Goal: Use online tool/utility

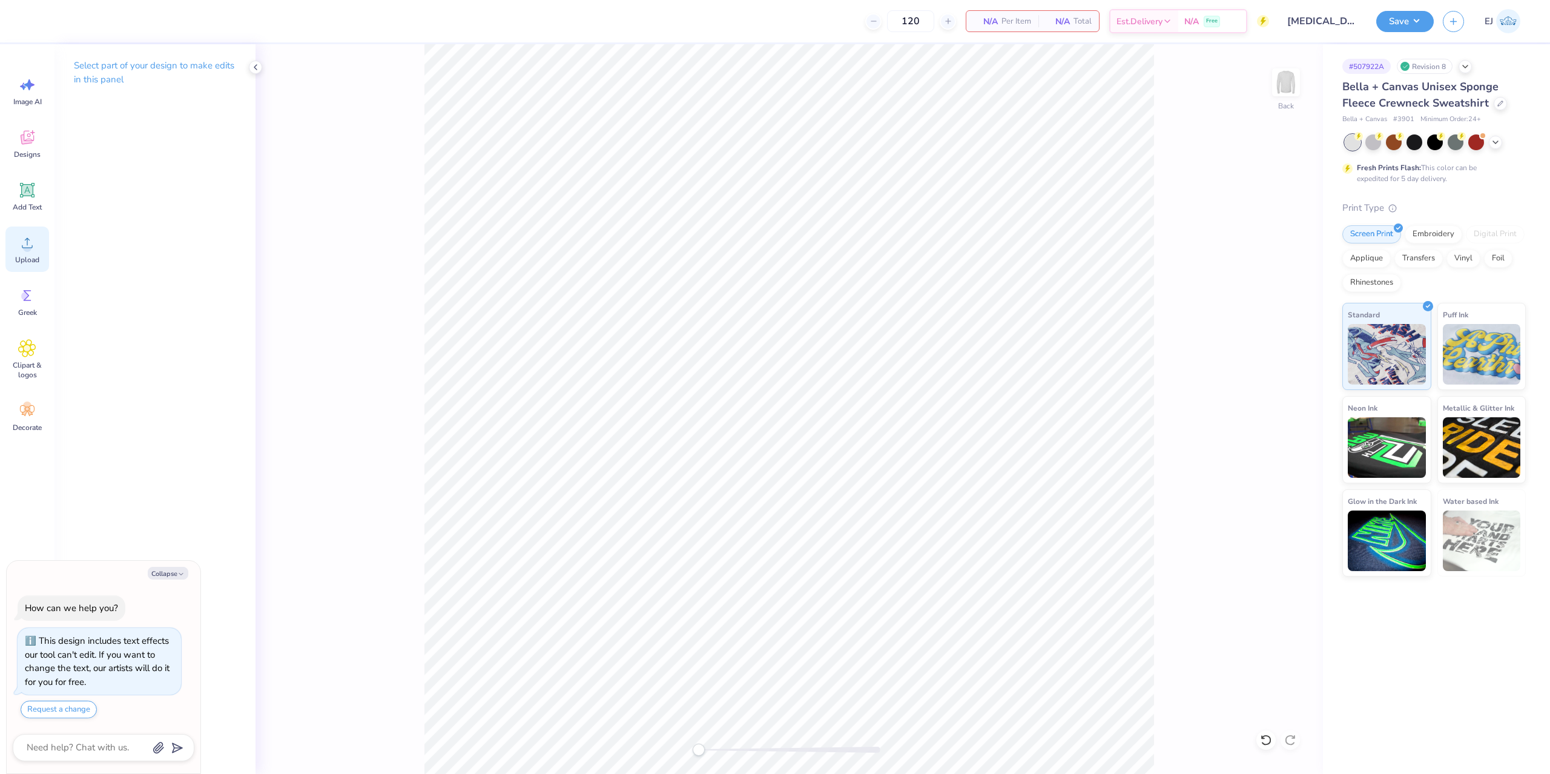
click at [13, 235] on div "Upload" at bounding box center [27, 249] width 44 height 45
click at [25, 260] on span "Upload" at bounding box center [27, 260] width 24 height 10
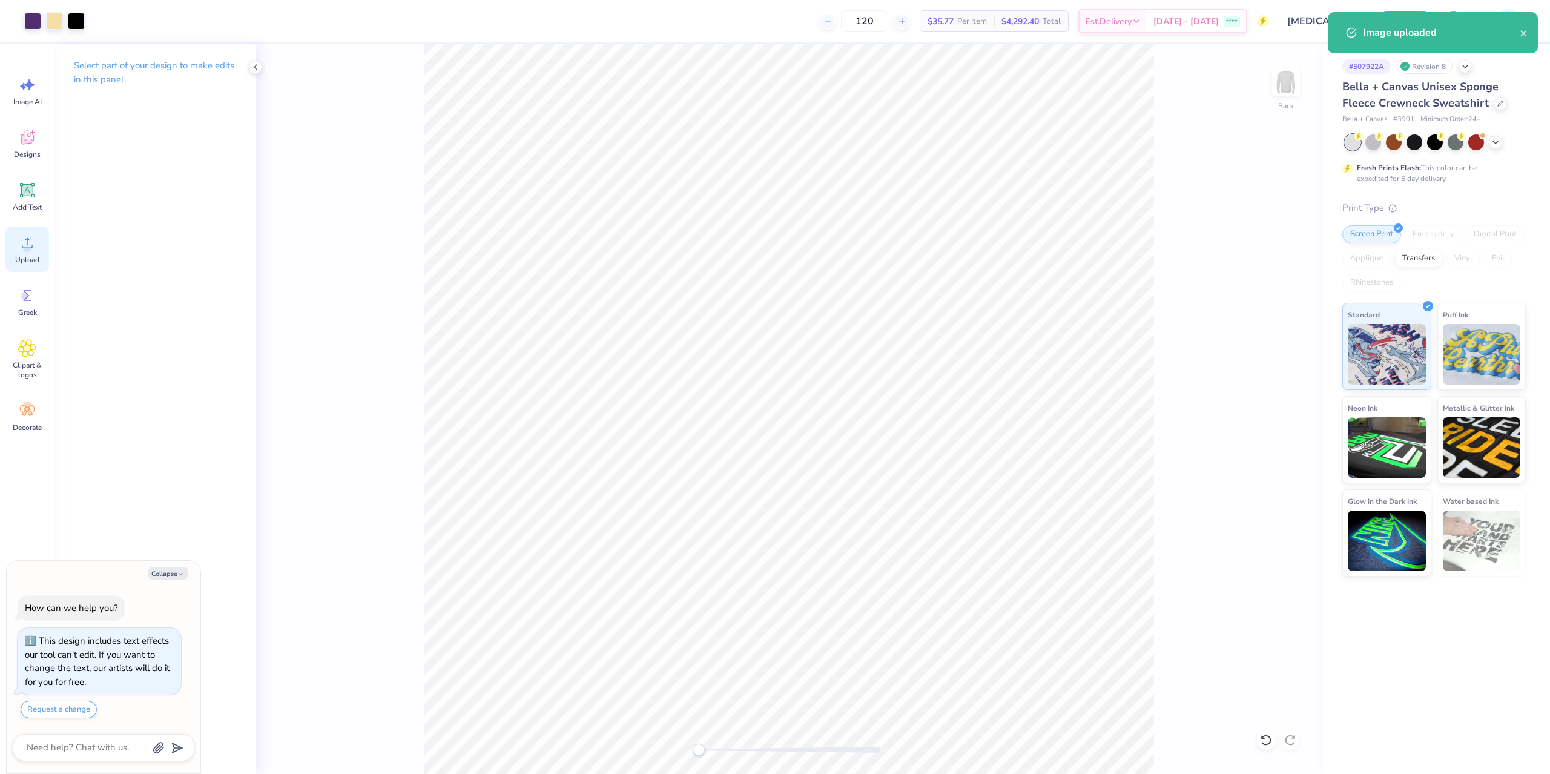
type textarea "x"
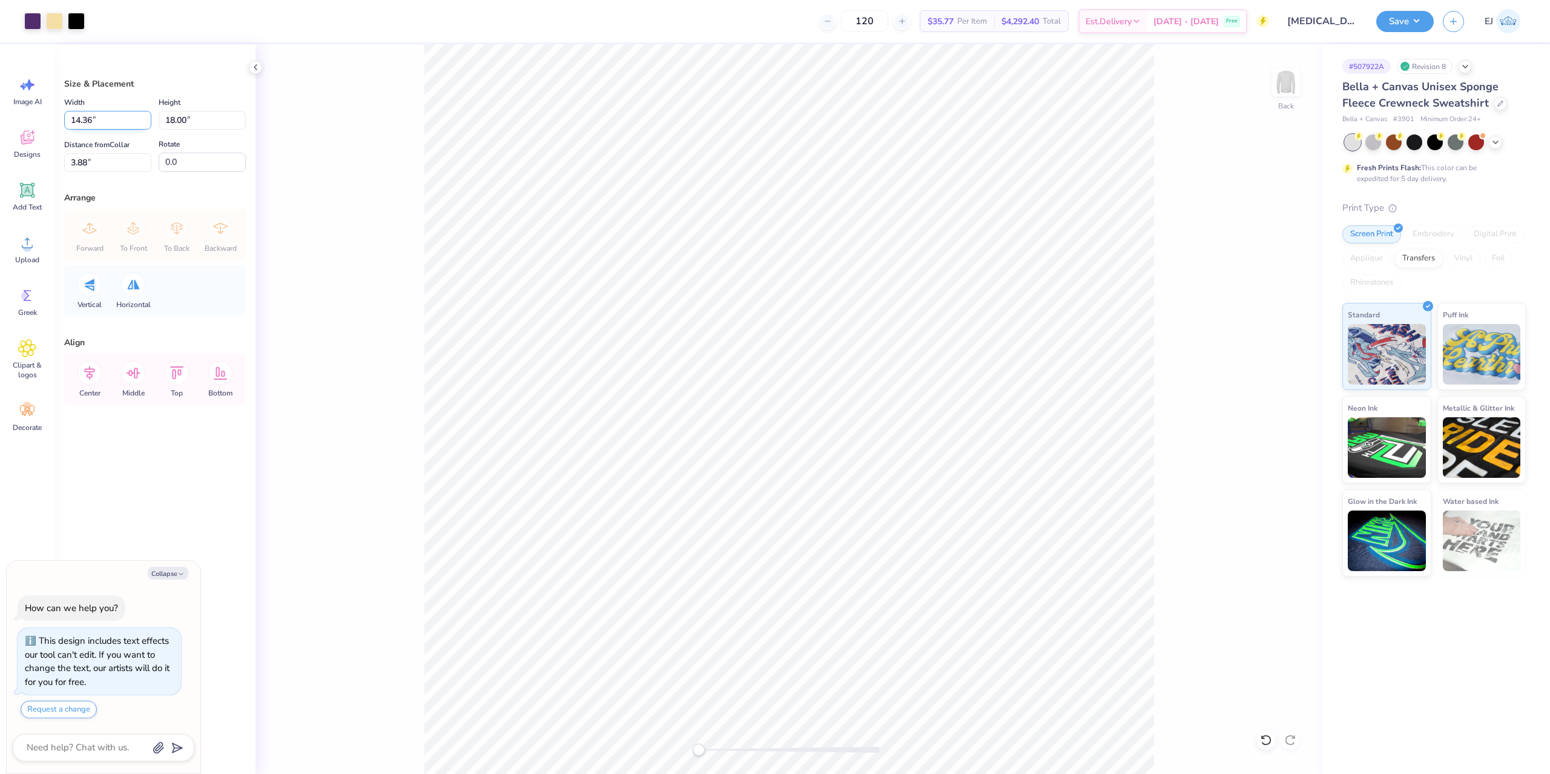
click at [82, 116] on input "14.36" at bounding box center [107, 120] width 87 height 19
type input "12.5"
type textarea "x"
type input "12.50"
type input "15.67"
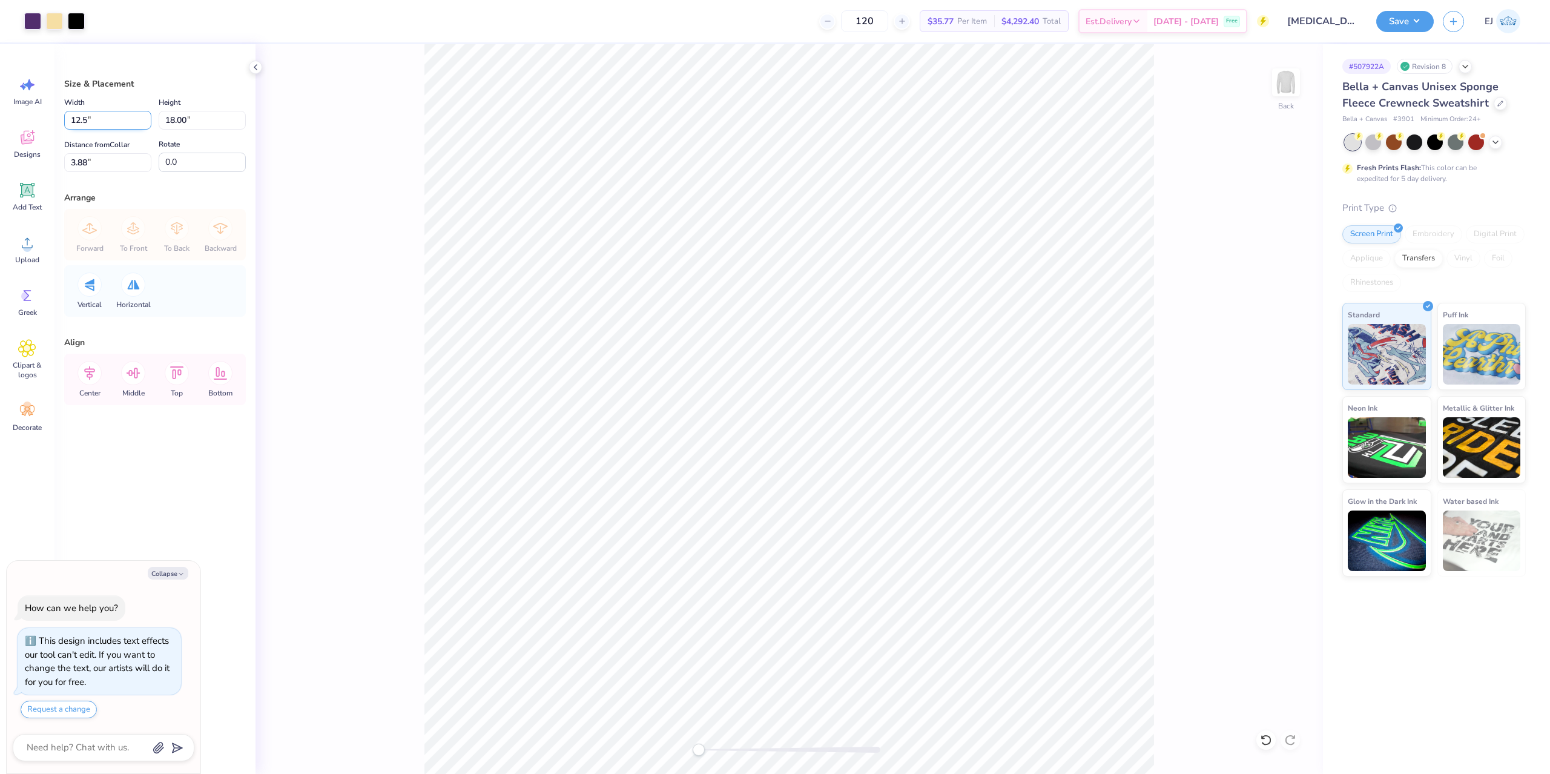
type input "5.04"
type input "15"
type textarea "x"
type input "11.97"
type input "15.00"
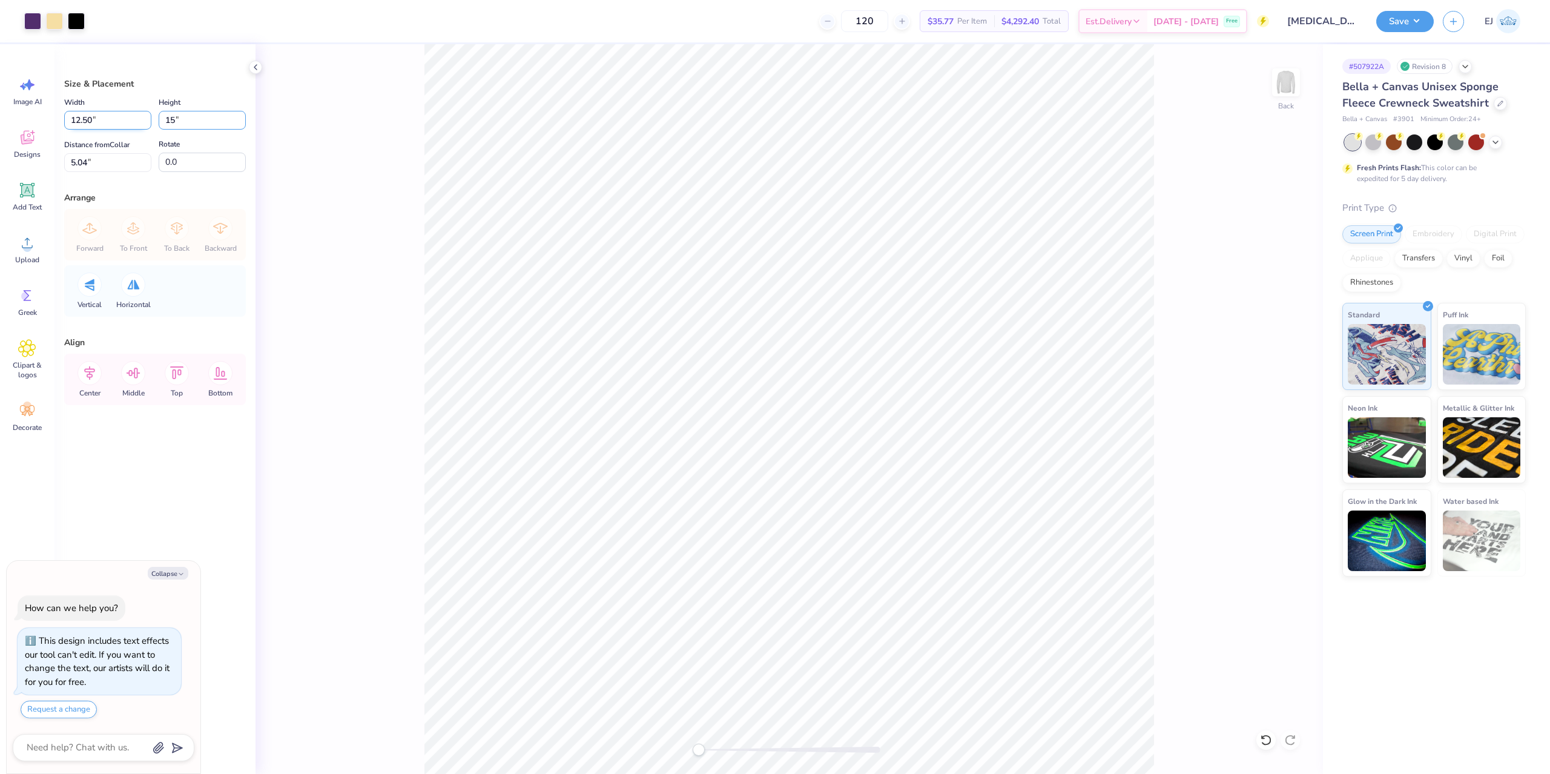
type input "5.38"
type input "3"
drag, startPoint x: 120, startPoint y: 159, endPoint x: 0, endPoint y: 144, distance: 120.8
click at [64, 153] on input "5.38" at bounding box center [107, 162] width 87 height 19
type input "3"
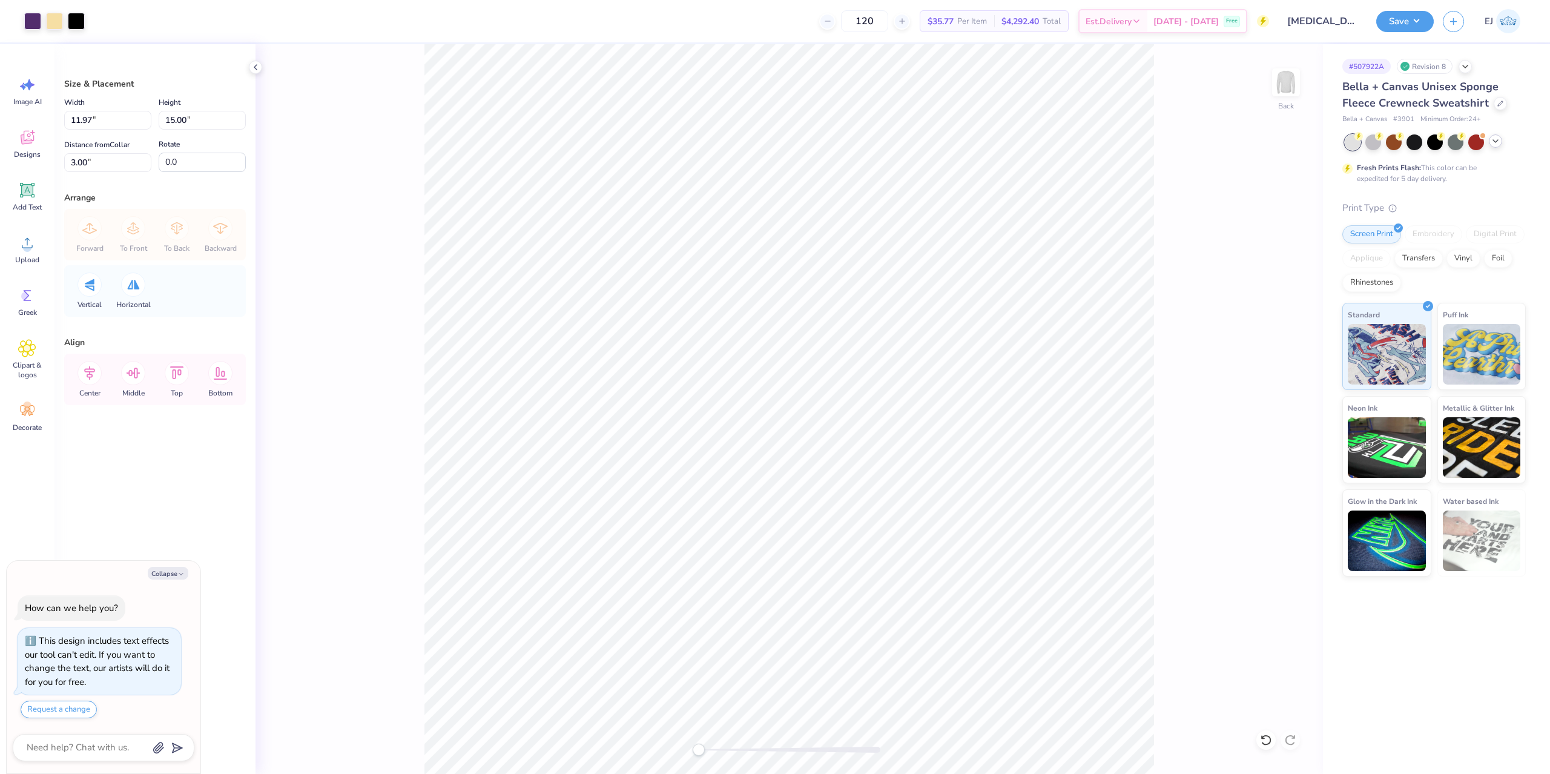
click at [1497, 147] on div at bounding box center [1495, 140] width 13 height 13
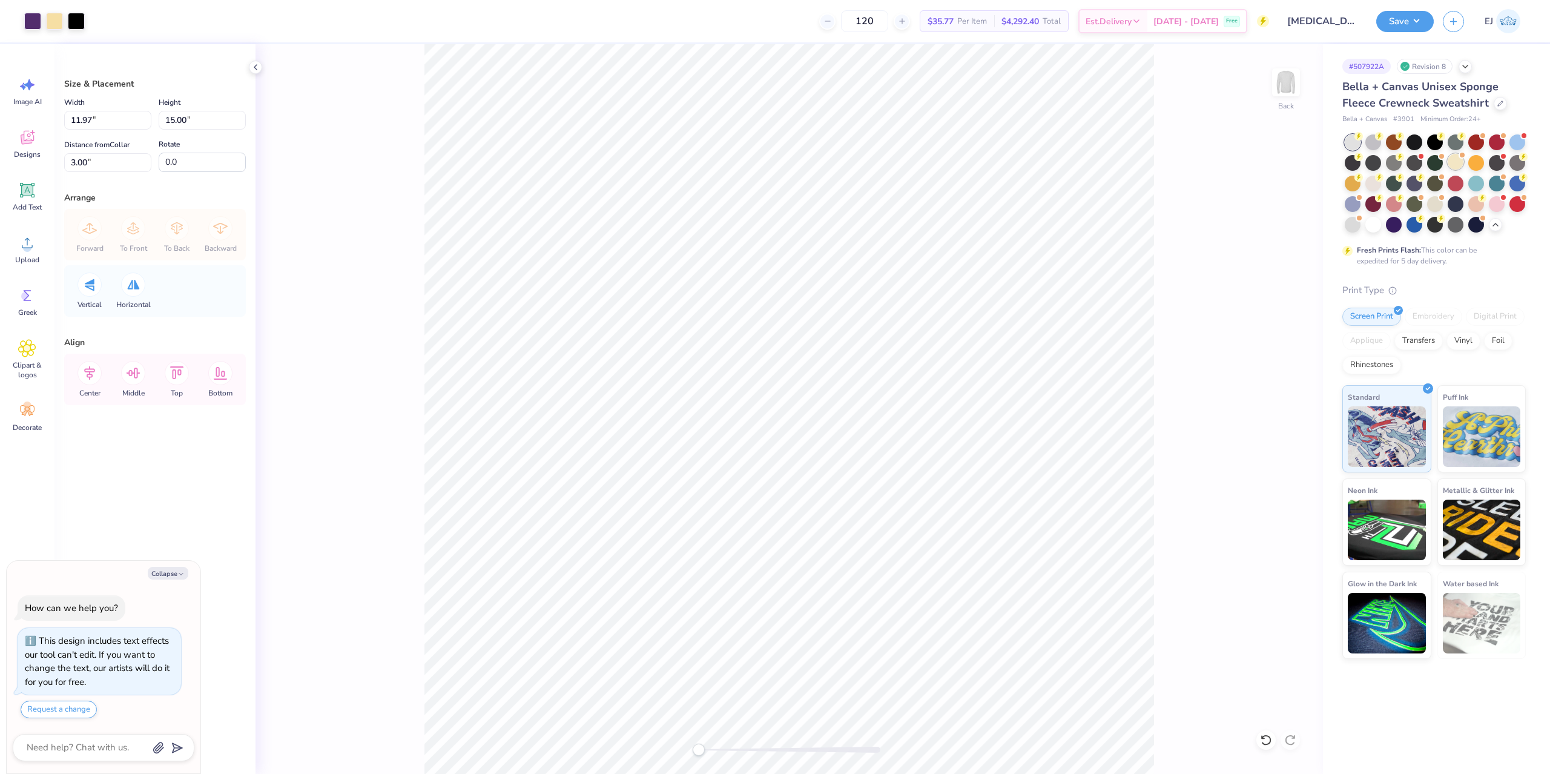
click at [1464, 162] on div at bounding box center [1456, 162] width 16 height 16
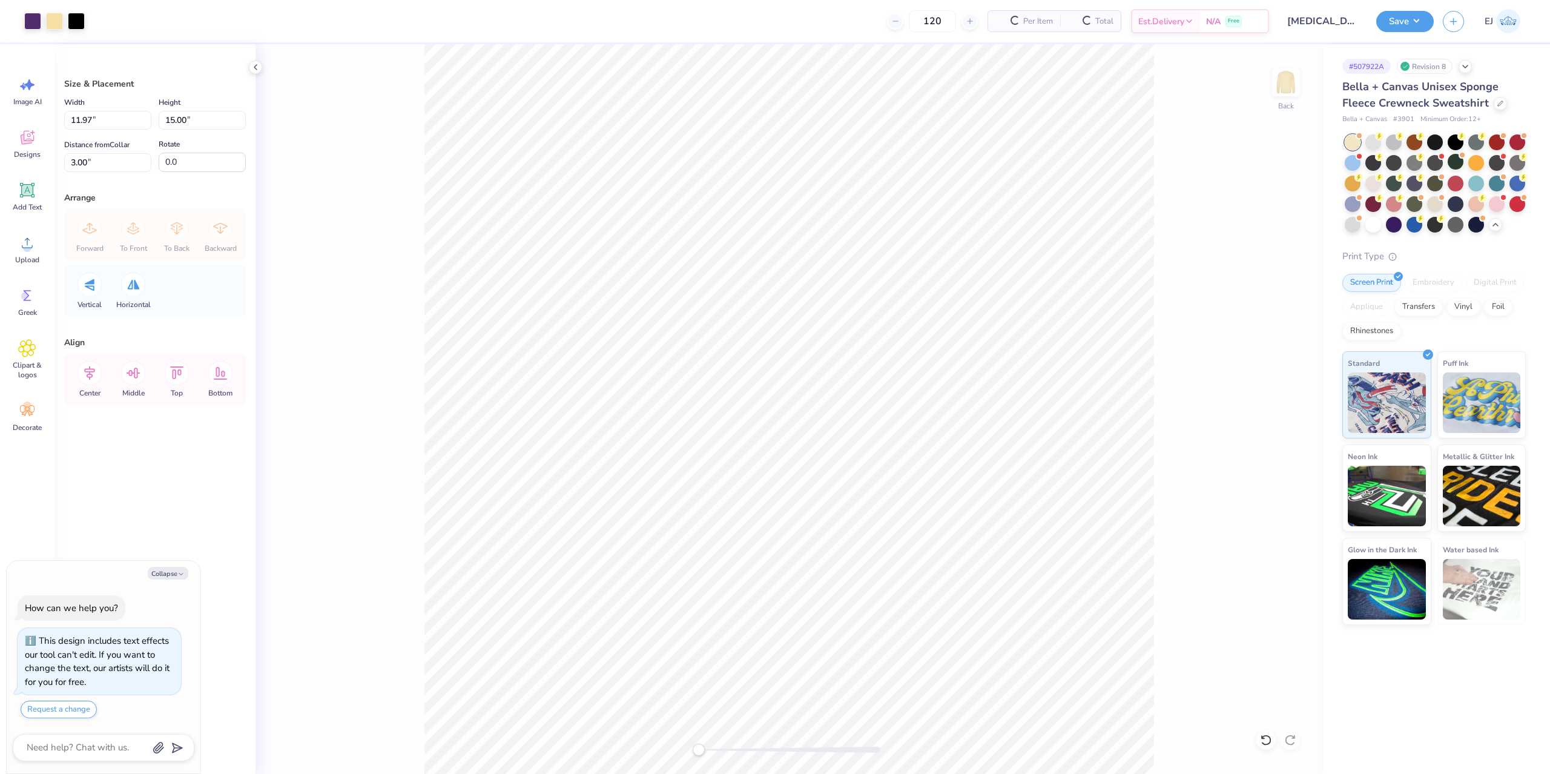
scroll to position [192, 0]
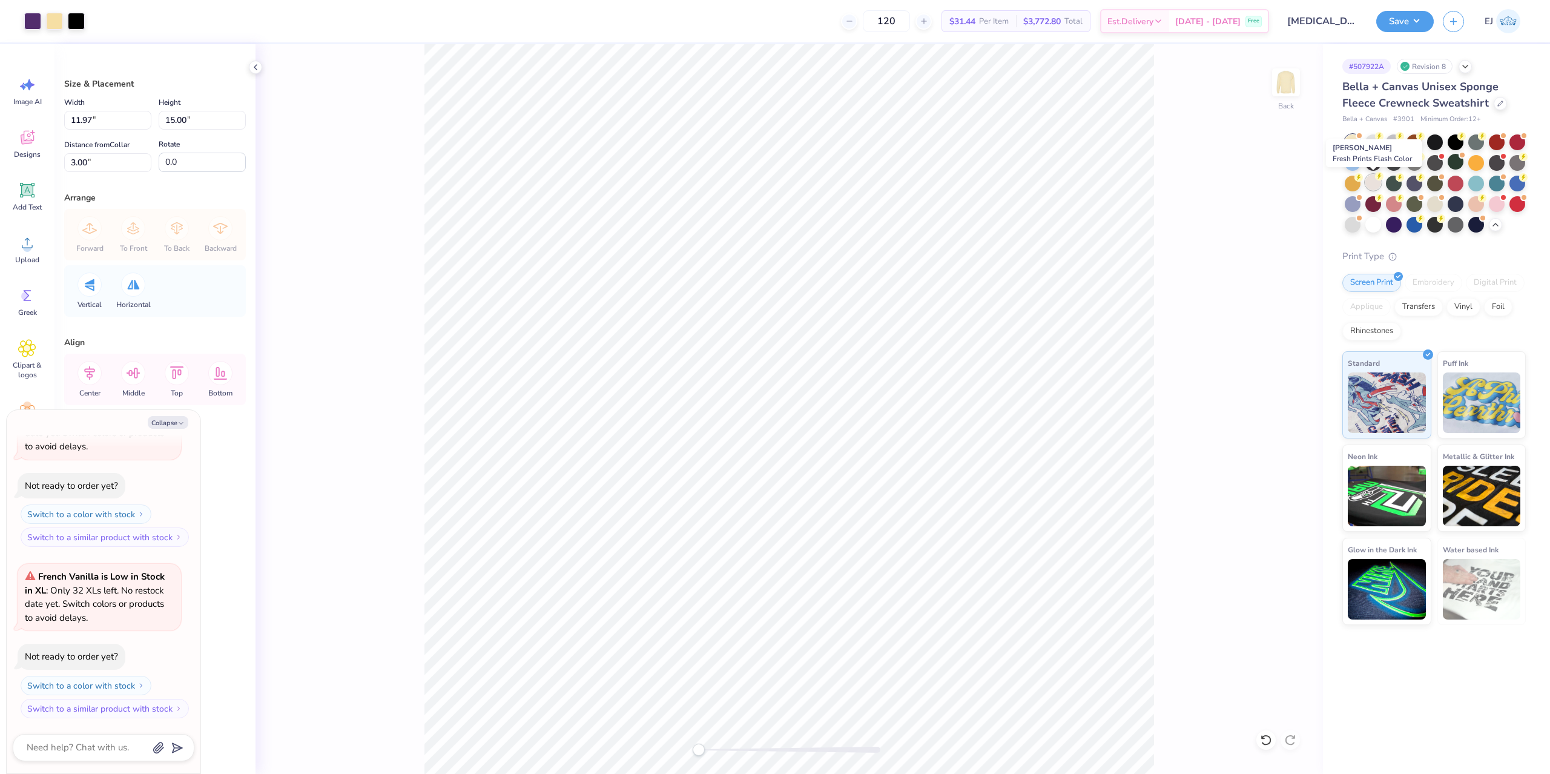
click at [1373, 185] on div at bounding box center [1374, 182] width 16 height 16
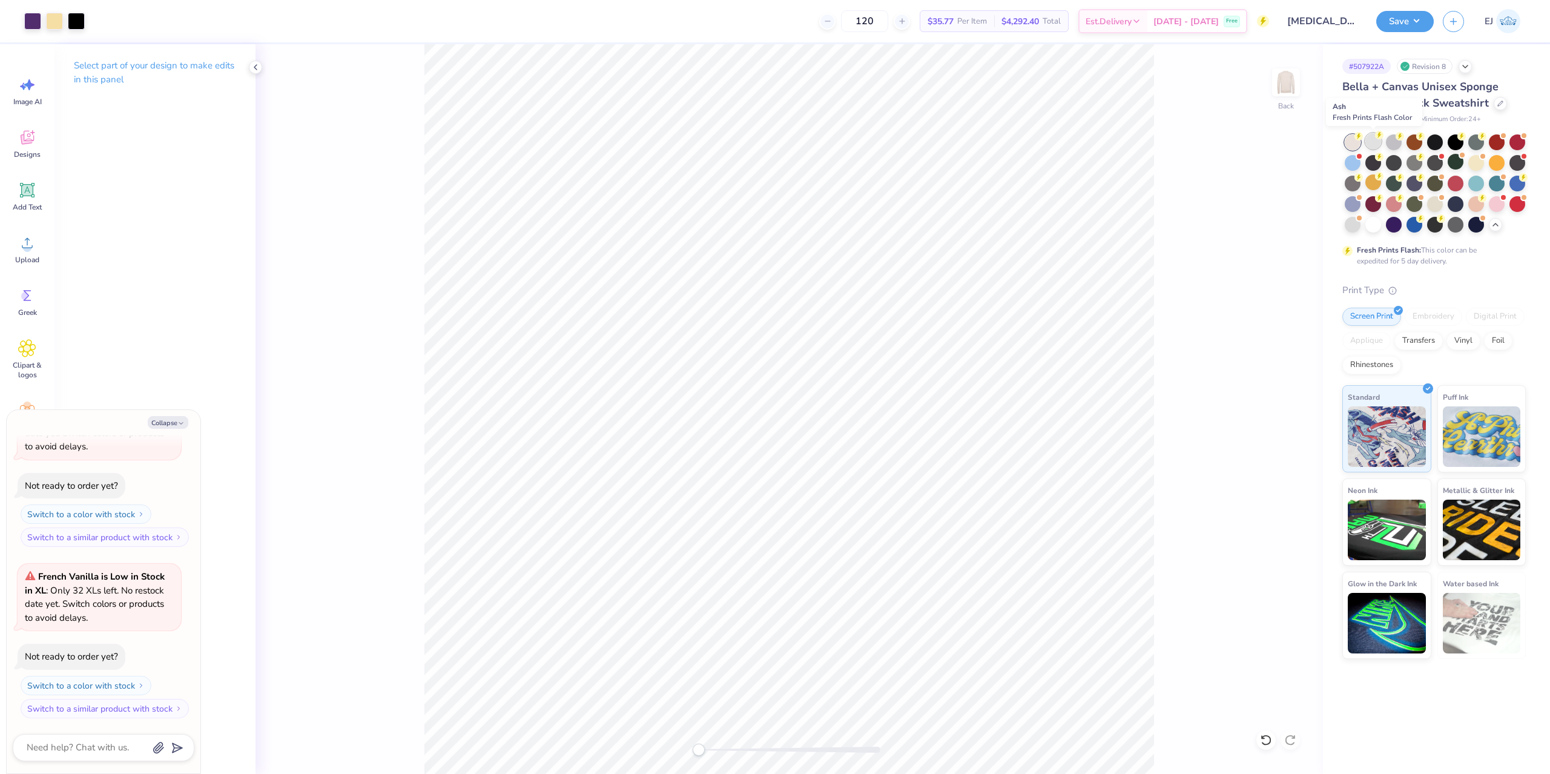
click at [1380, 140] on div at bounding box center [1374, 141] width 16 height 16
click at [1429, 19] on button "Save" at bounding box center [1406, 19] width 58 height 21
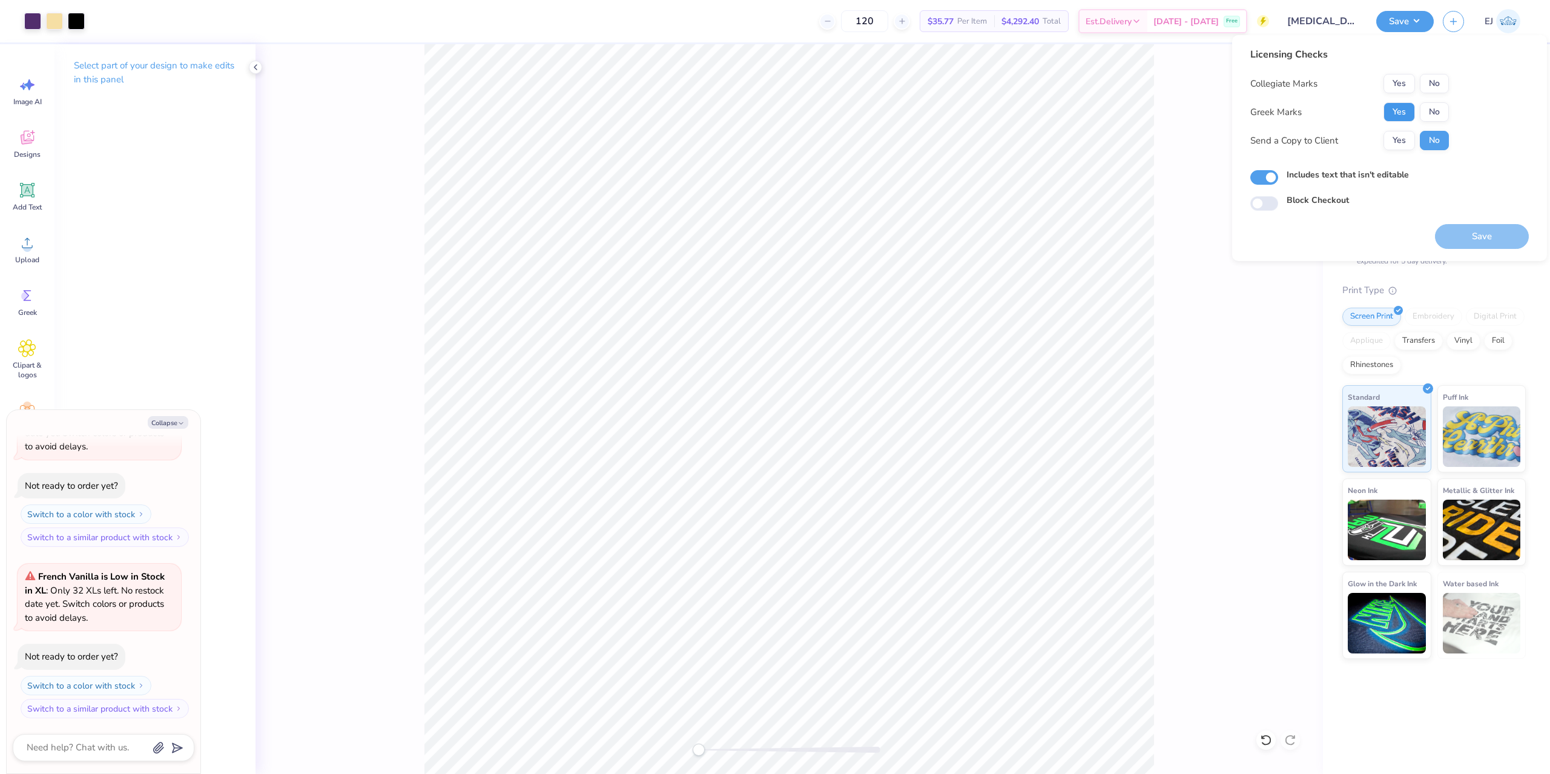
click at [1404, 107] on button "Yes" at bounding box center [1399, 111] width 31 height 19
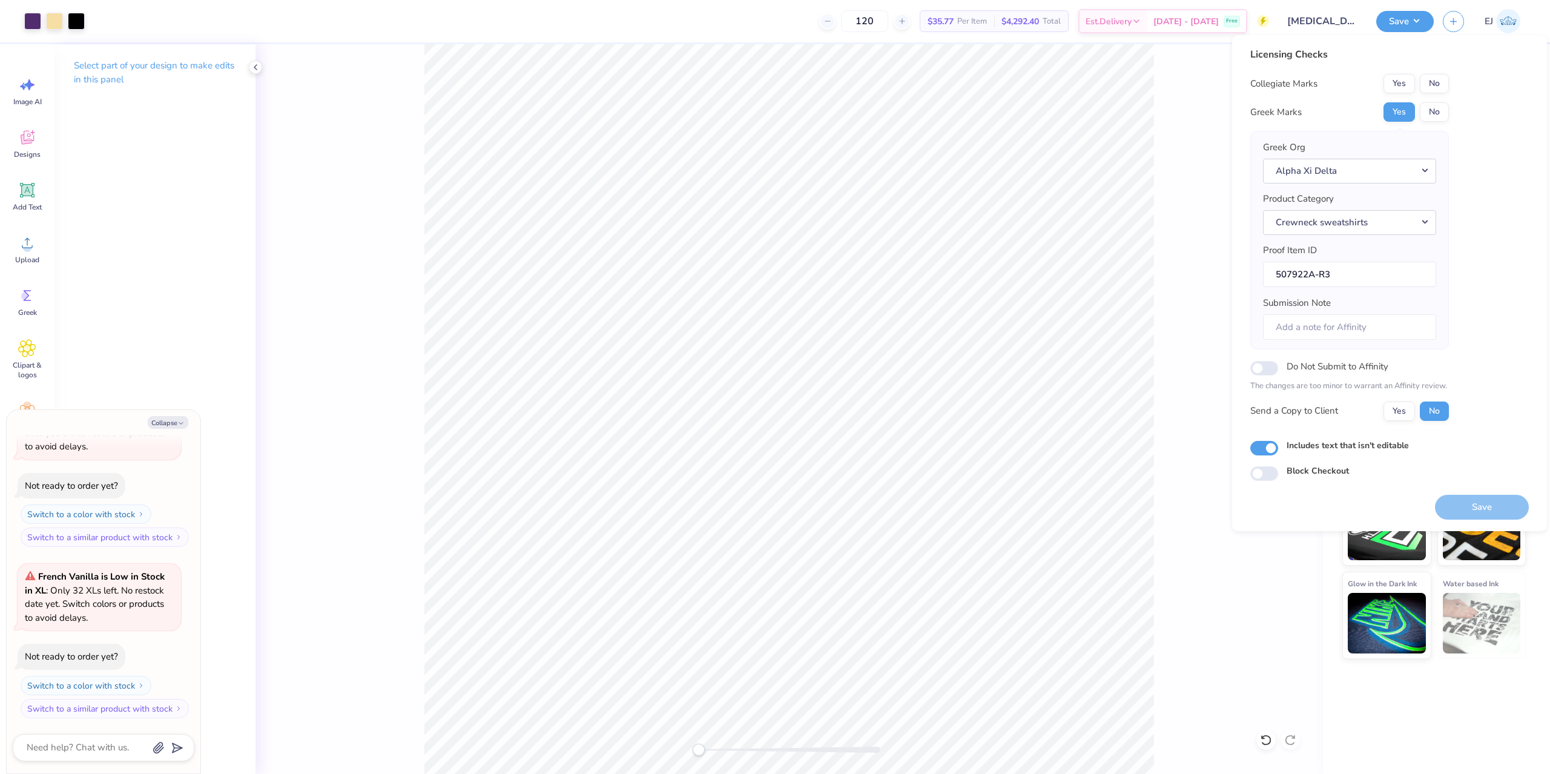
click at [1451, 81] on div "Licensing Checks Collegiate Marks Yes No Greek Marks Yes No Greek Org Alpha Xi …" at bounding box center [1390, 264] width 279 height 434
click at [1445, 86] on button "No" at bounding box center [1434, 83] width 29 height 19
click at [1472, 512] on button "Save" at bounding box center [1482, 507] width 94 height 25
type textarea "x"
